Goal: Transaction & Acquisition: Purchase product/service

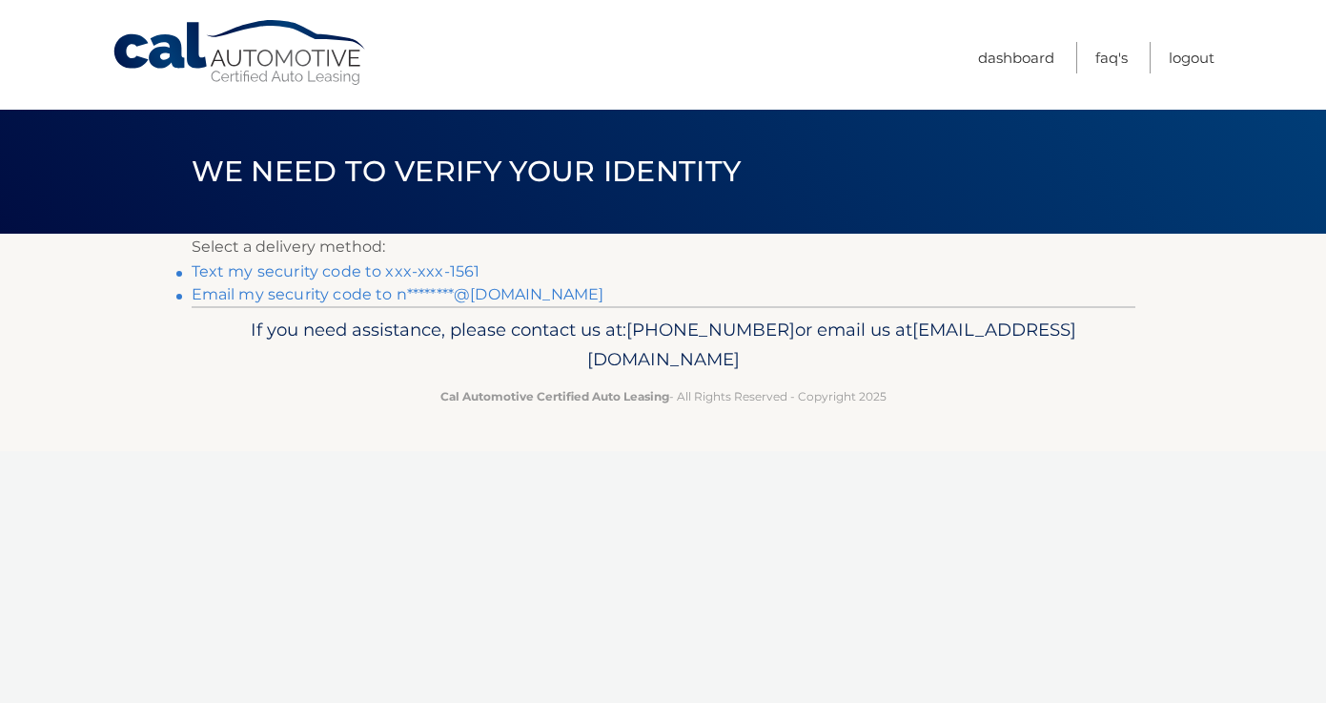
click at [371, 273] on link "Text my security code to xxx-xxx-1561" at bounding box center [336, 271] width 289 height 18
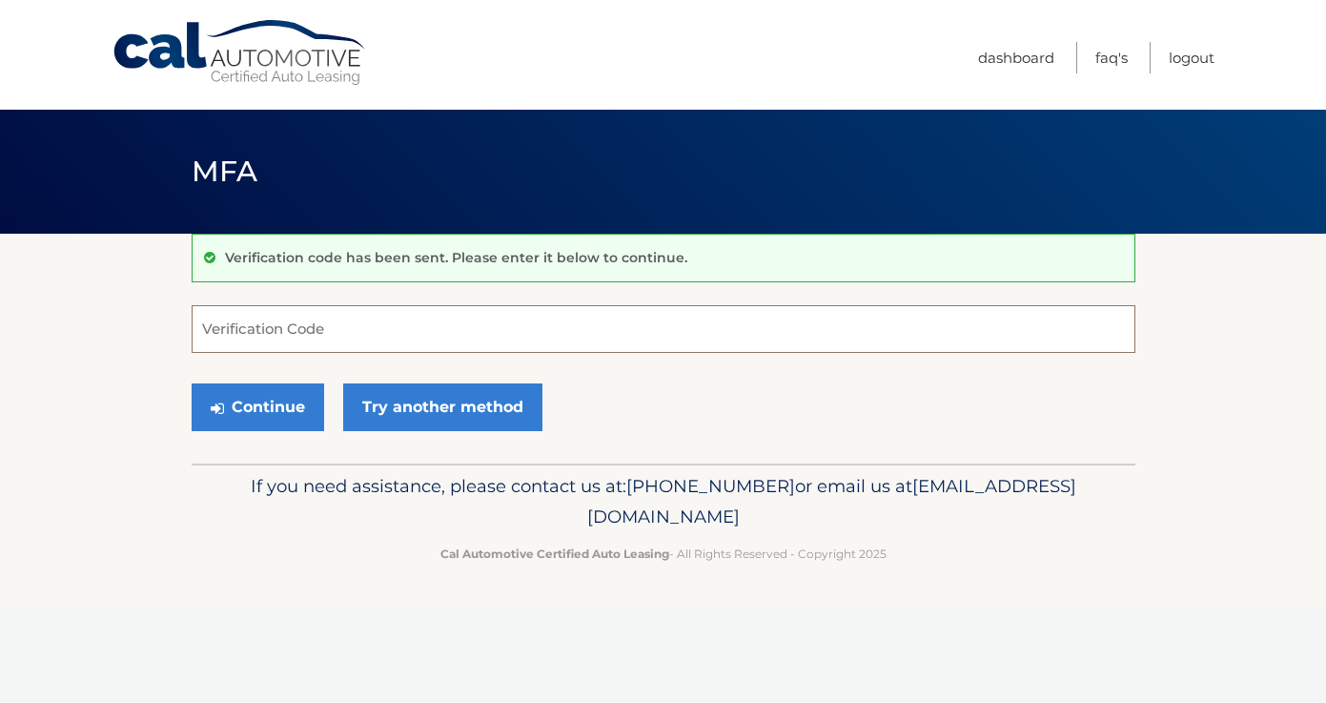
click at [338, 336] on input "Verification Code" at bounding box center [664, 329] width 944 height 48
type input "456403"
click at [299, 407] on button "Continue" at bounding box center [258, 407] width 133 height 48
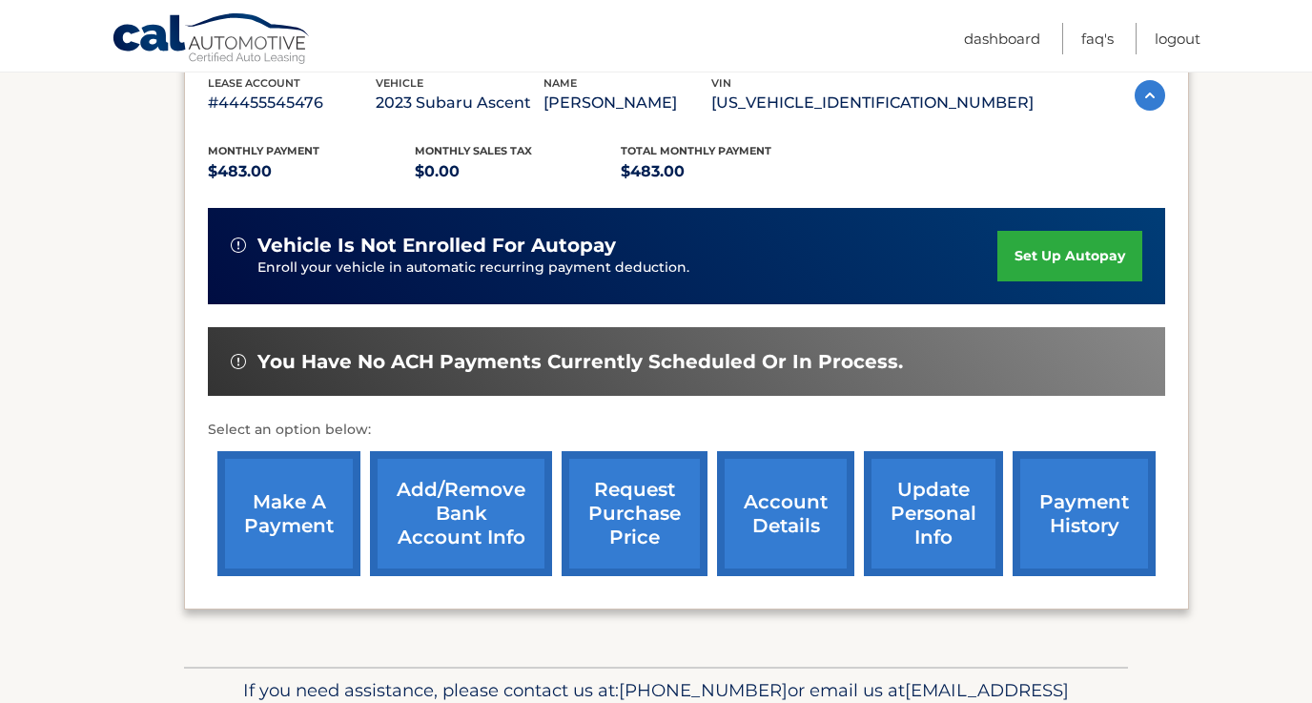
scroll to position [389, 0]
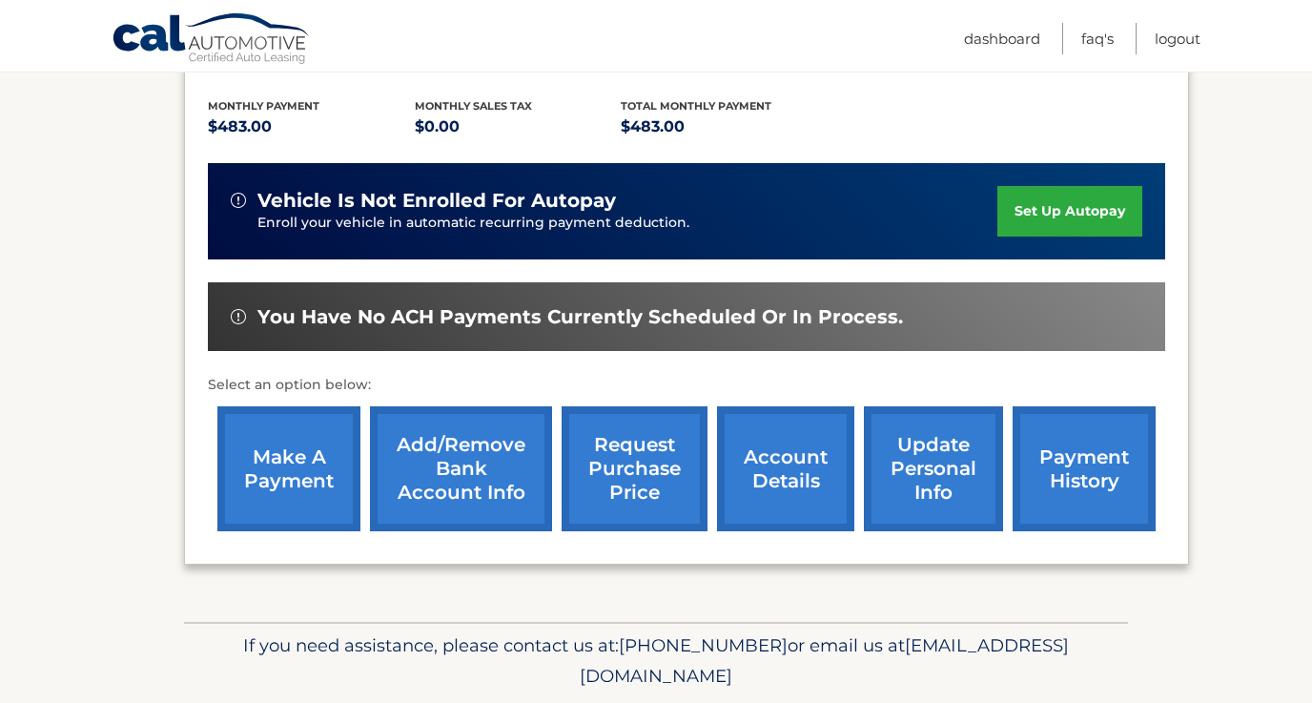
click at [290, 453] on link "make a payment" at bounding box center [288, 468] width 143 height 125
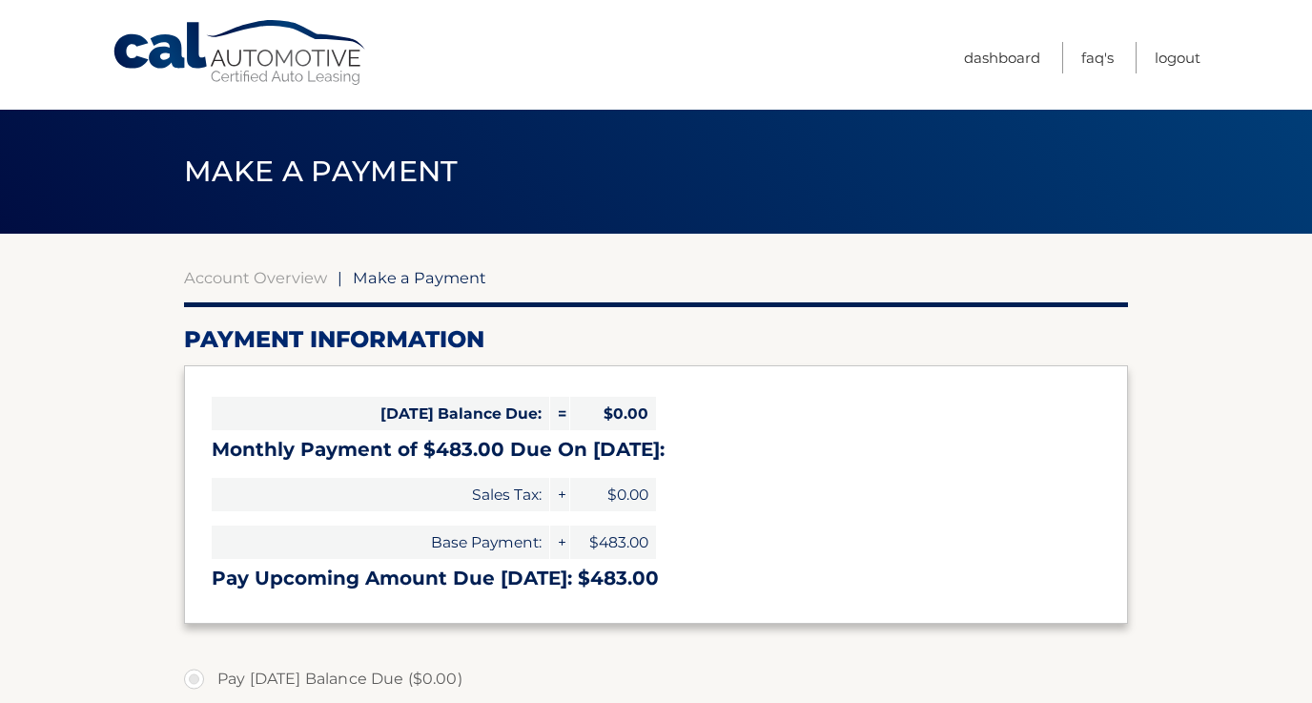
select select "M2IyNGFmMjUtMzU5Ni00OGU4LWIxNTMtMTAwY2EyNDAzOWE5"
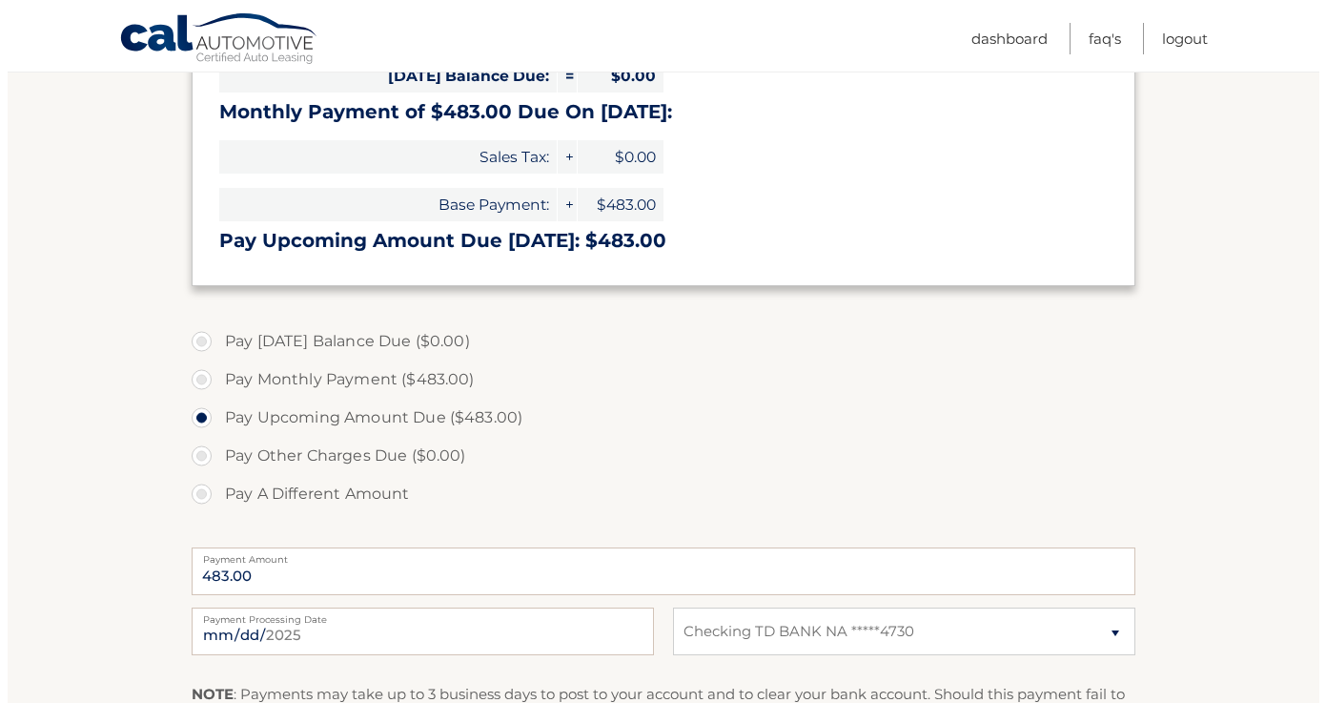
scroll to position [482, 0]
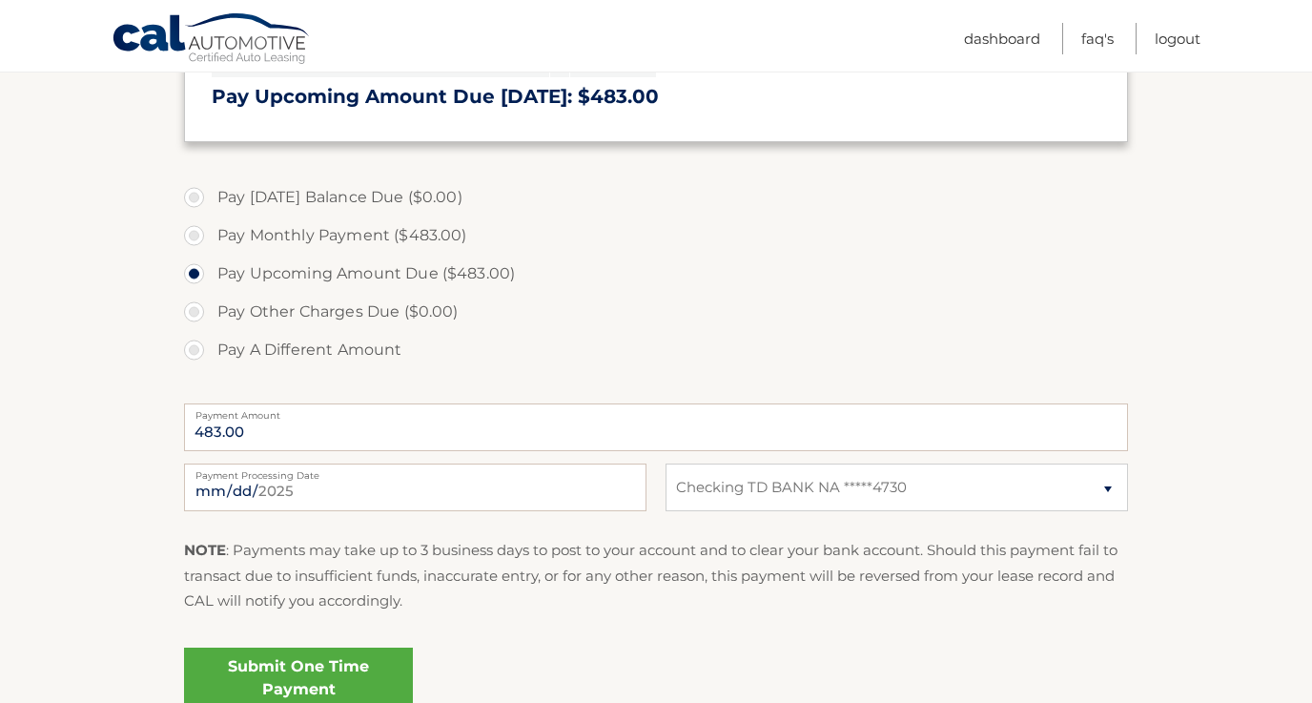
click at [315, 666] on link "Submit One Time Payment" at bounding box center [298, 677] width 229 height 61
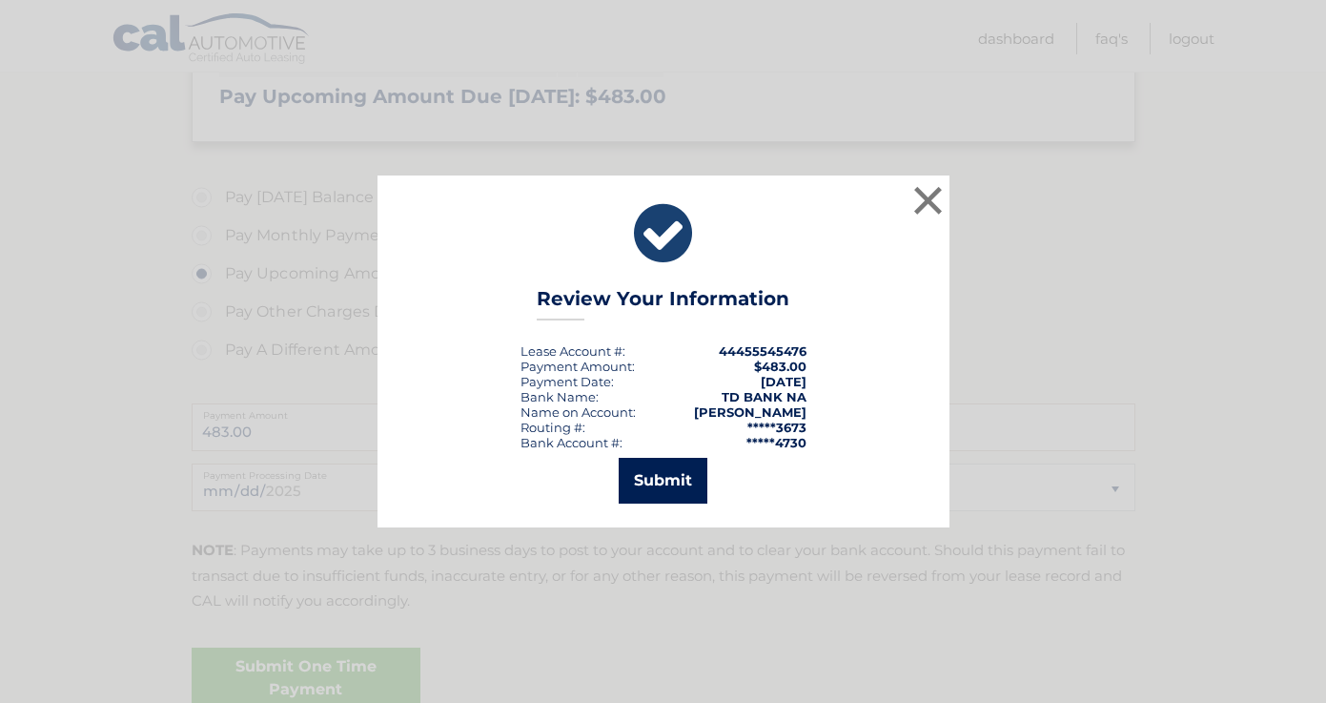
click at [640, 474] on button "Submit" at bounding box center [663, 481] width 89 height 46
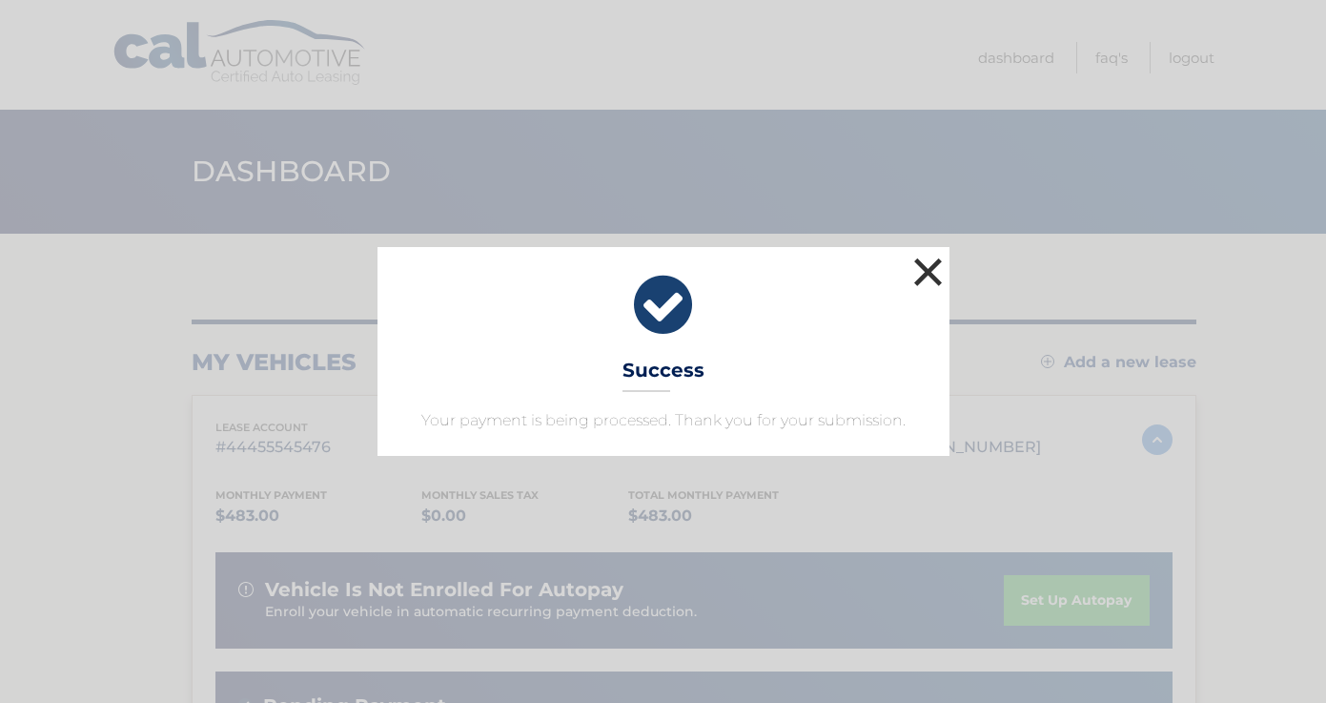
click at [924, 271] on button "×" at bounding box center [929, 272] width 38 height 38
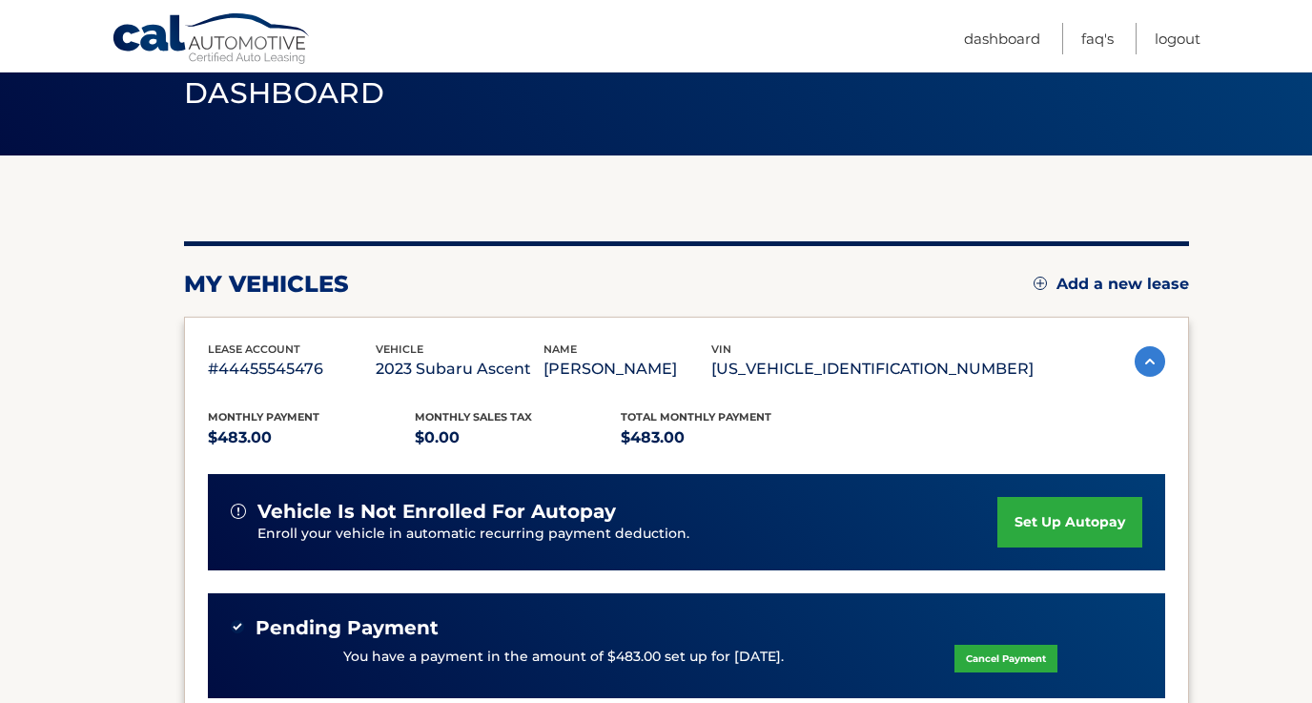
scroll to position [75, 0]
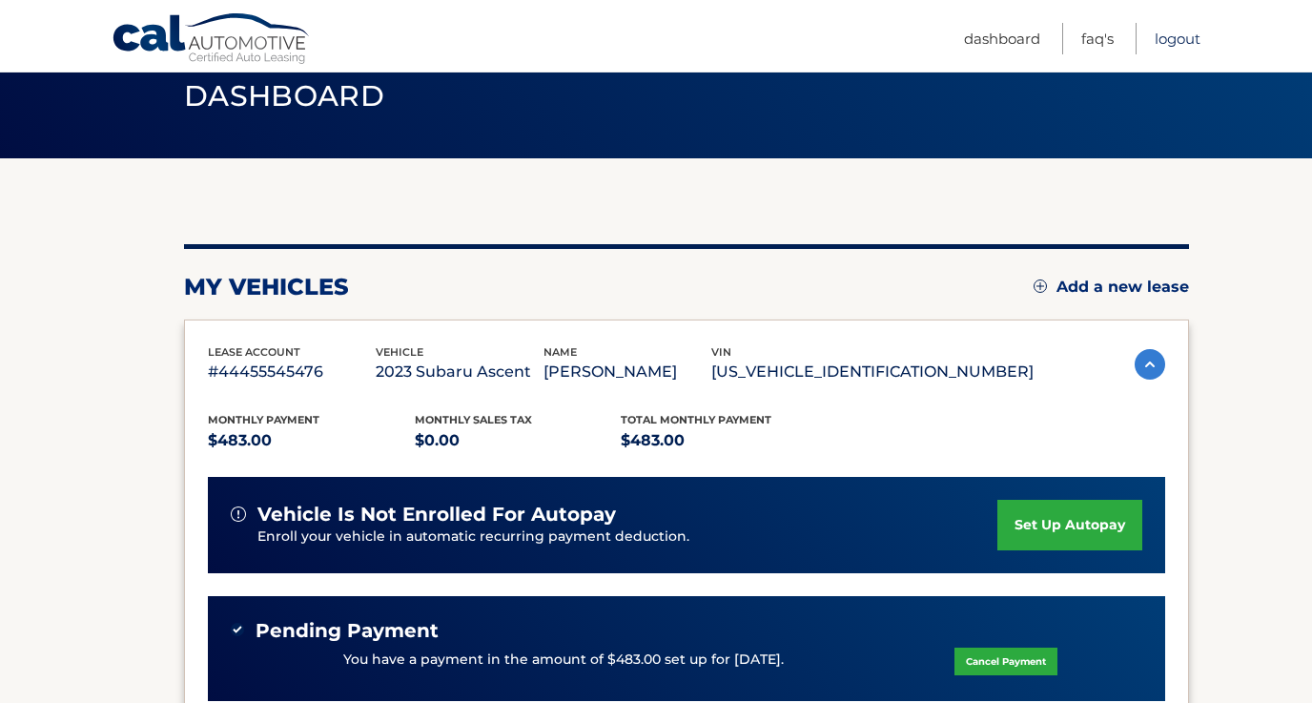
click at [1179, 38] on link "Logout" at bounding box center [1178, 38] width 46 height 31
